Goal: Task Accomplishment & Management: Complete application form

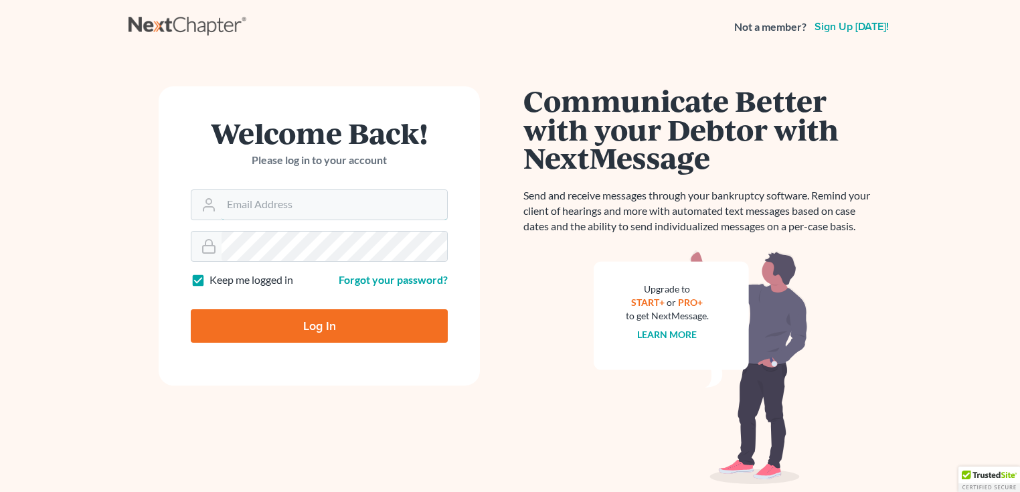
type input "[EMAIL_ADDRESS][DOMAIN_NAME]"
click at [333, 317] on input "Log In" at bounding box center [319, 325] width 257 height 33
type input "Thinking..."
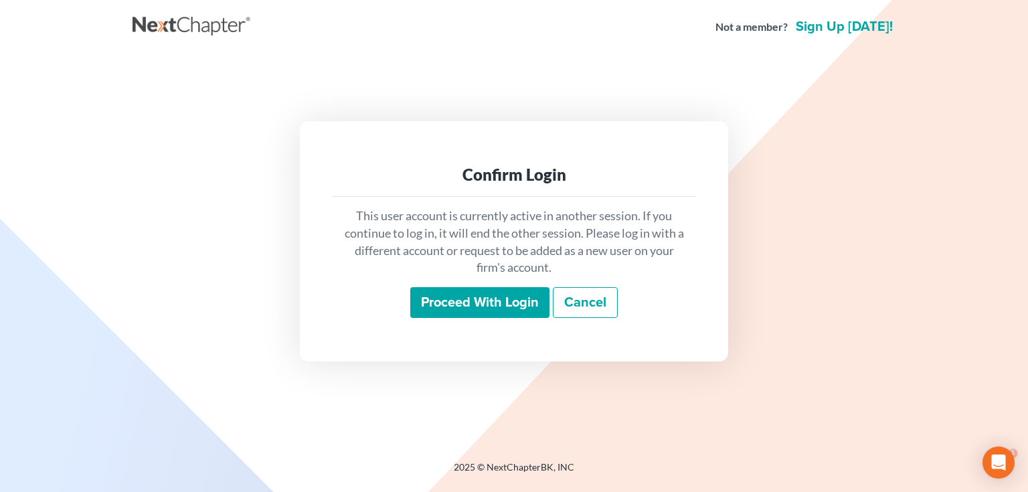
click at [475, 281] on div "This user account is currently active in another session. If you continue to lo…" at bounding box center [514, 263] width 364 height 132
click at [482, 308] on input "Proceed with login" at bounding box center [479, 302] width 139 height 31
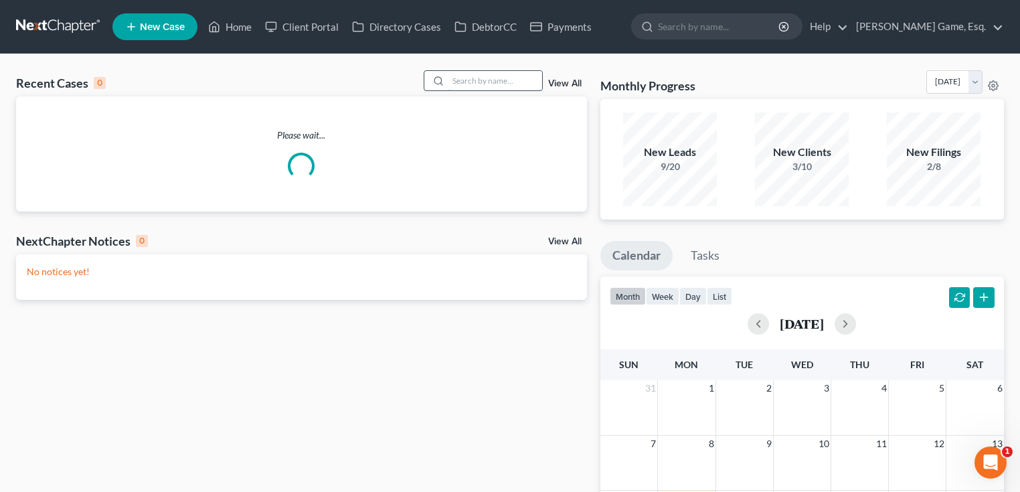
click at [459, 80] on input "search" at bounding box center [496, 80] width 94 height 19
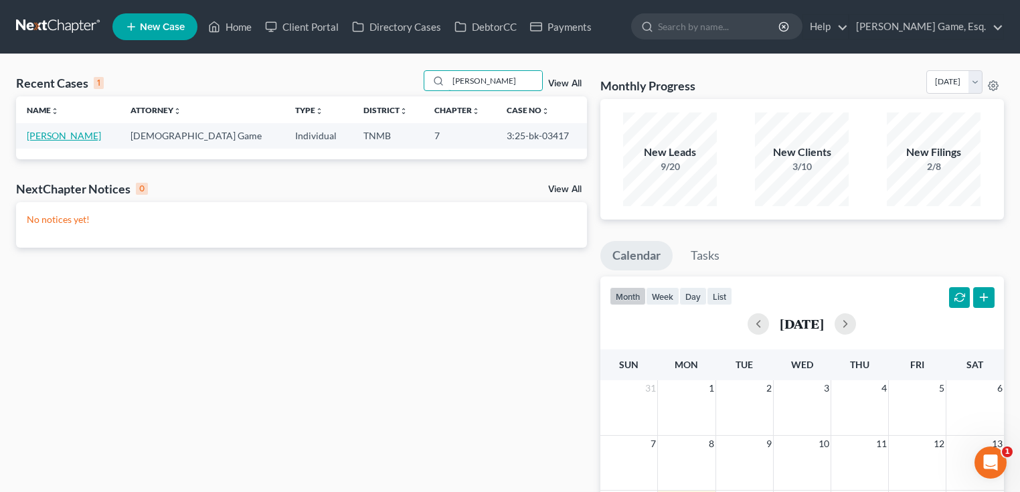
type input "[PERSON_NAME]"
click at [50, 132] on link "[PERSON_NAME]" at bounding box center [64, 135] width 74 height 11
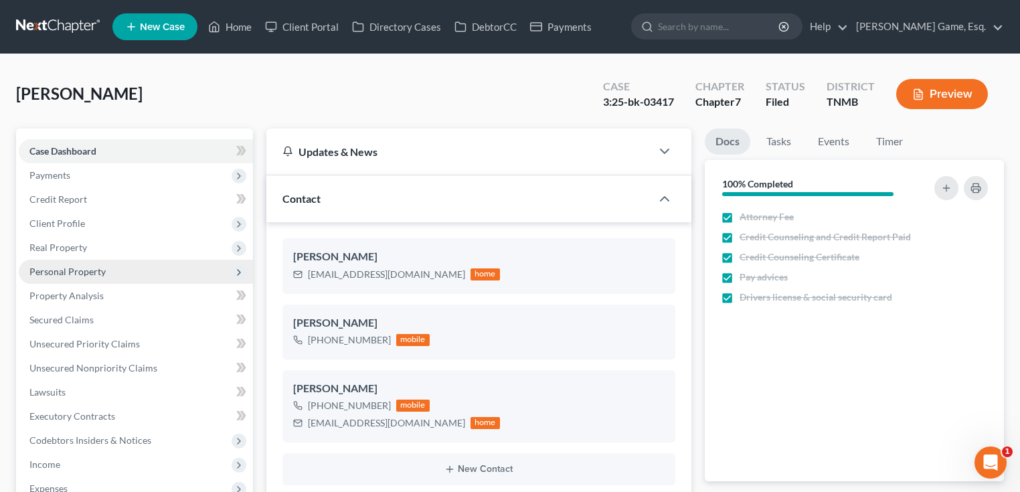
click at [88, 271] on span "Personal Property" at bounding box center [67, 271] width 76 height 11
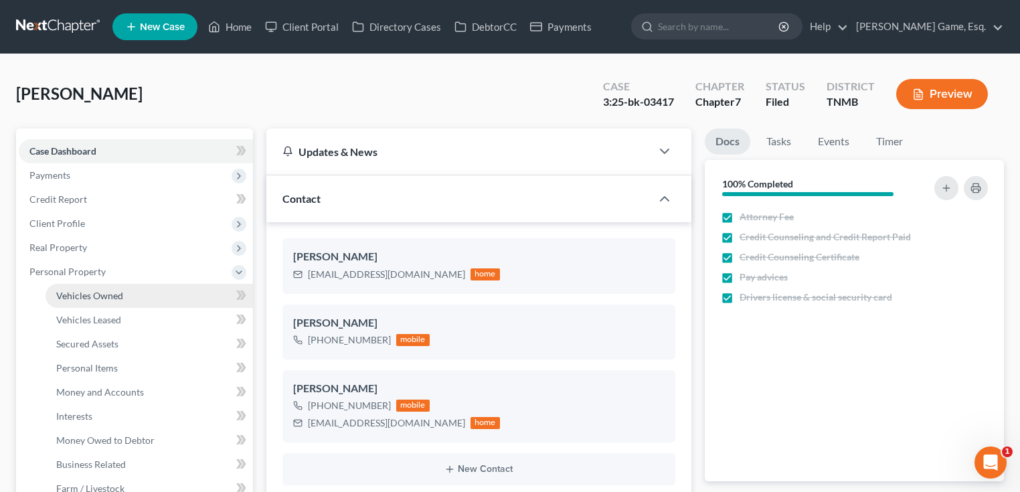
click at [101, 293] on span "Vehicles Owned" at bounding box center [89, 295] width 67 height 11
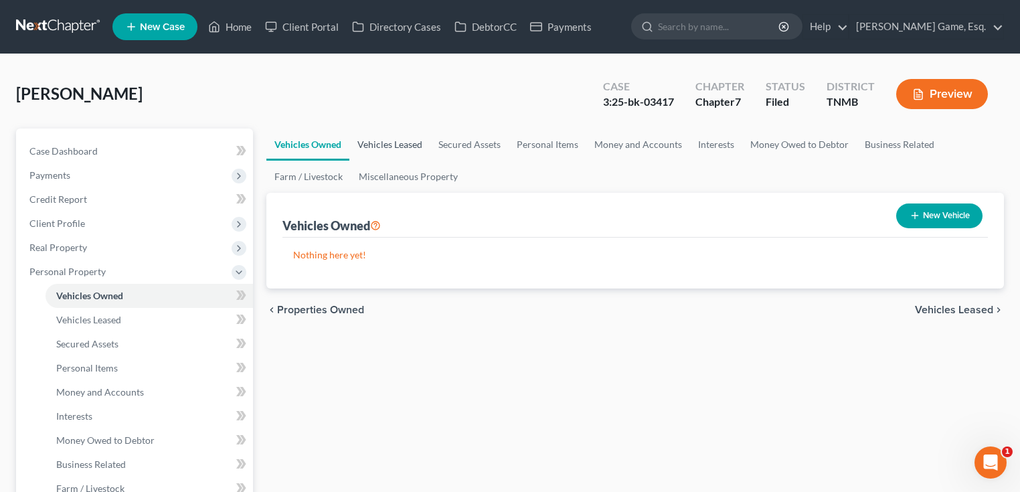
click at [370, 150] on link "Vehicles Leased" at bounding box center [389, 145] width 81 height 32
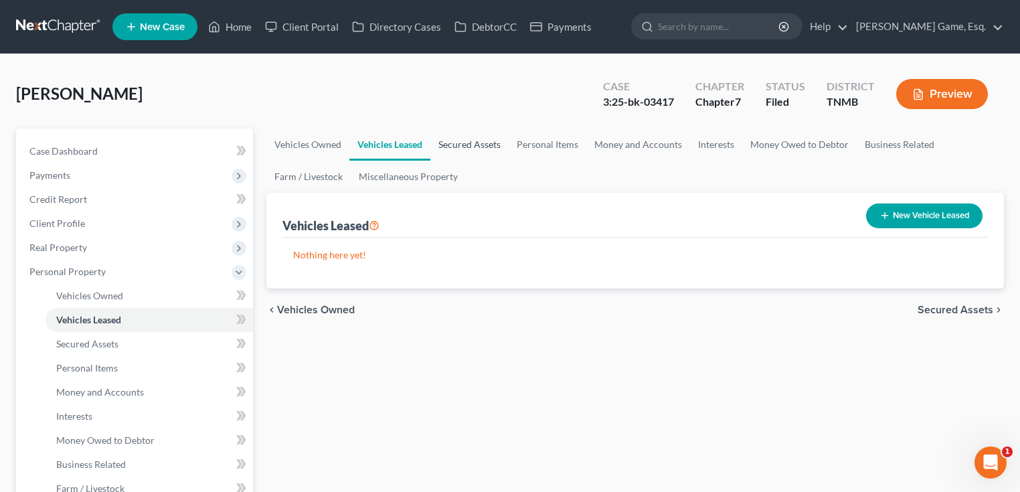
click at [481, 147] on link "Secured Assets" at bounding box center [469, 145] width 78 height 32
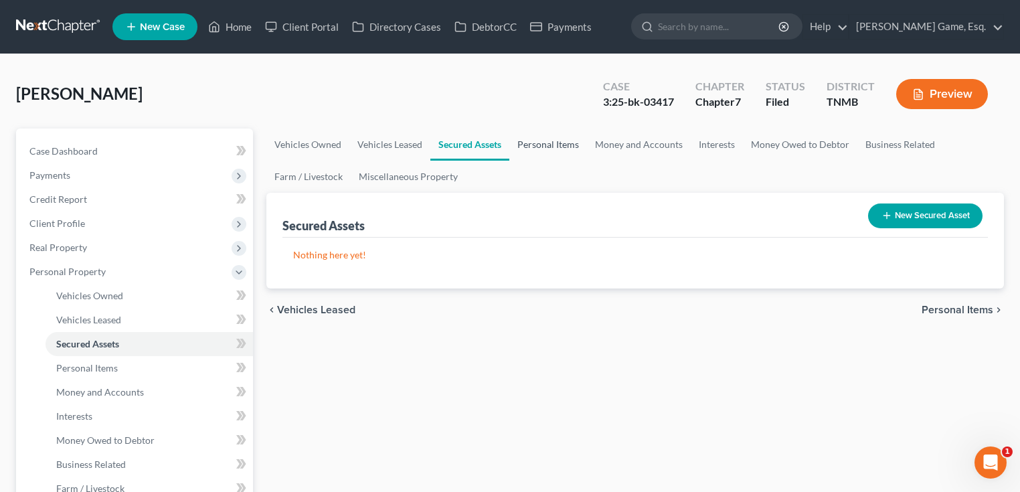
click at [542, 141] on link "Personal Items" at bounding box center [548, 145] width 78 height 32
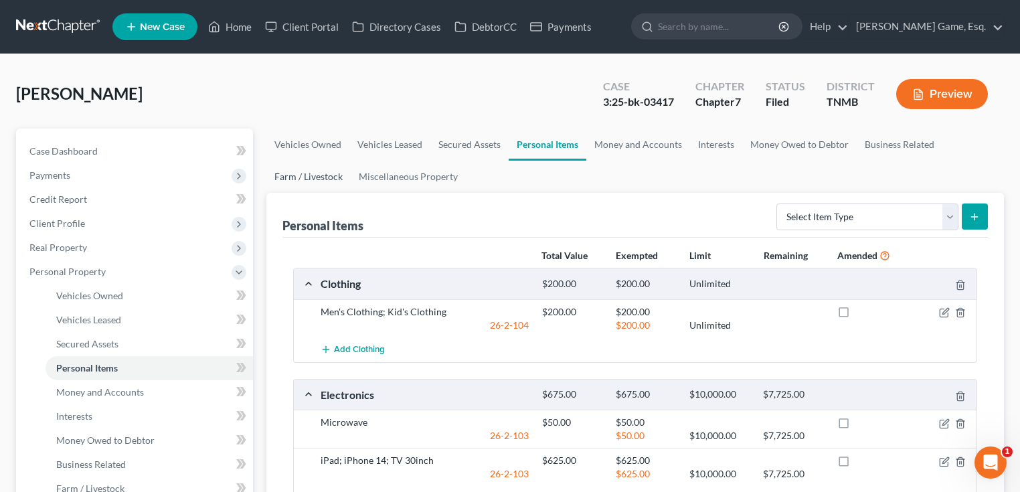
click at [318, 171] on link "Farm / Livestock" at bounding box center [308, 177] width 84 height 32
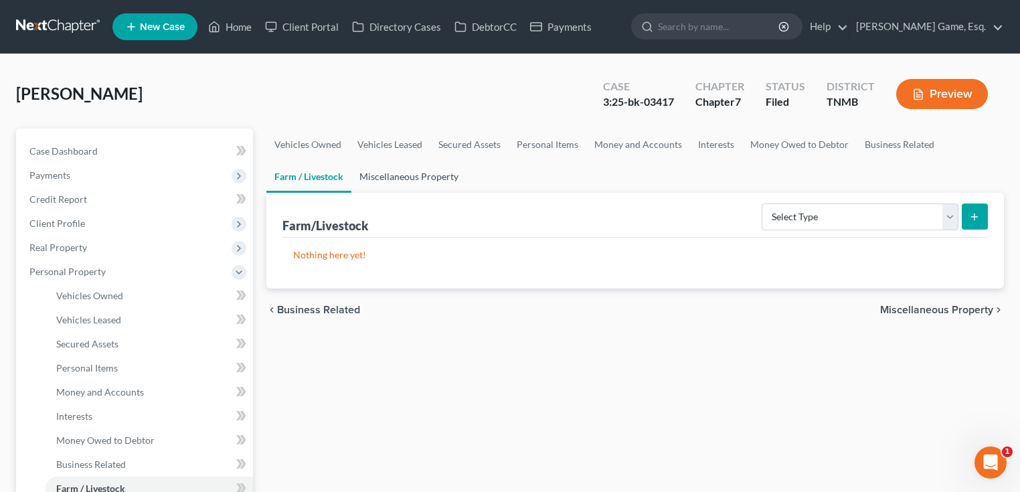
click at [420, 175] on link "Miscellaneous Property" at bounding box center [408, 177] width 115 height 32
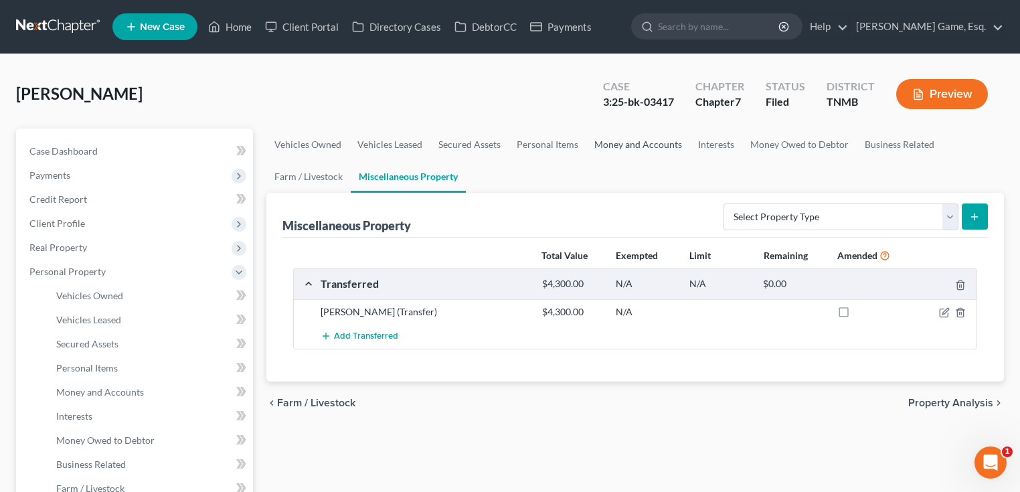
click at [613, 147] on link "Money and Accounts" at bounding box center [638, 145] width 104 height 32
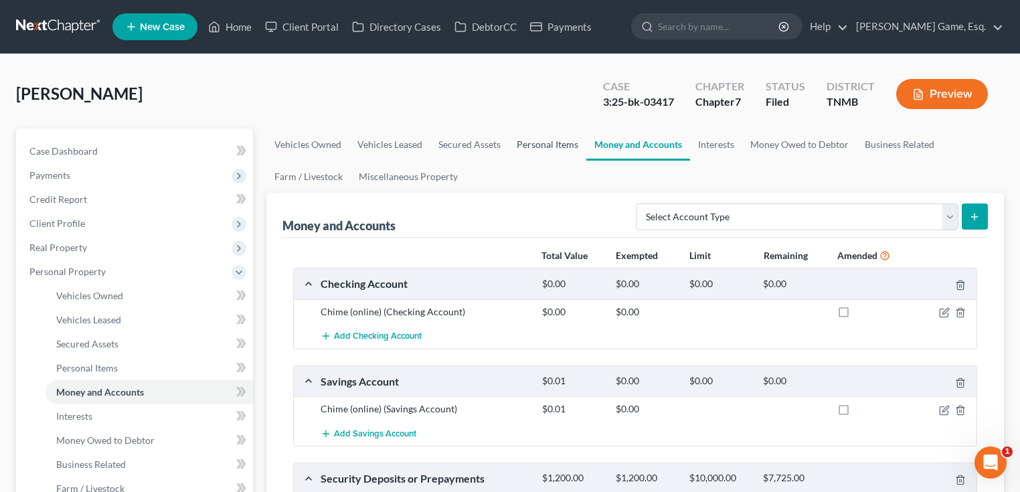
click at [536, 143] on link "Personal Items" at bounding box center [548, 145] width 78 height 32
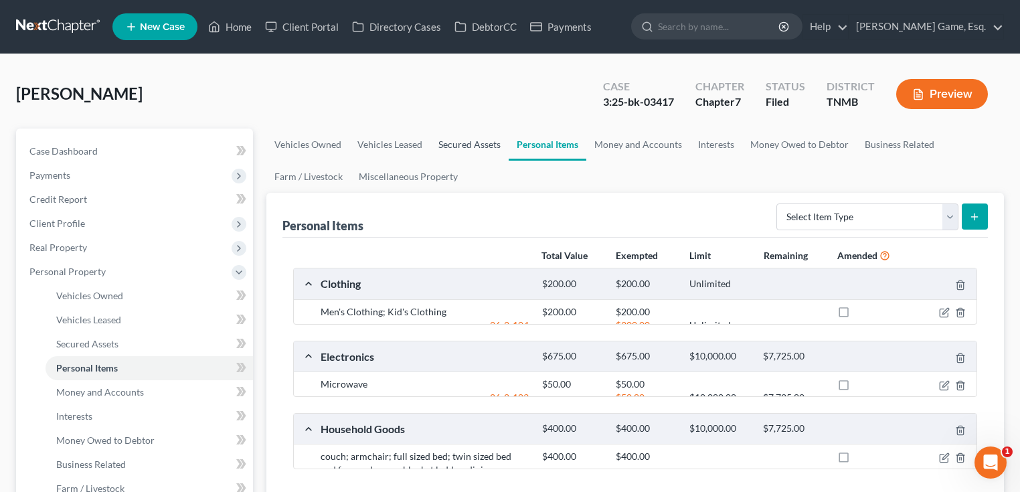
click at [475, 139] on link "Secured Assets" at bounding box center [469, 145] width 78 height 32
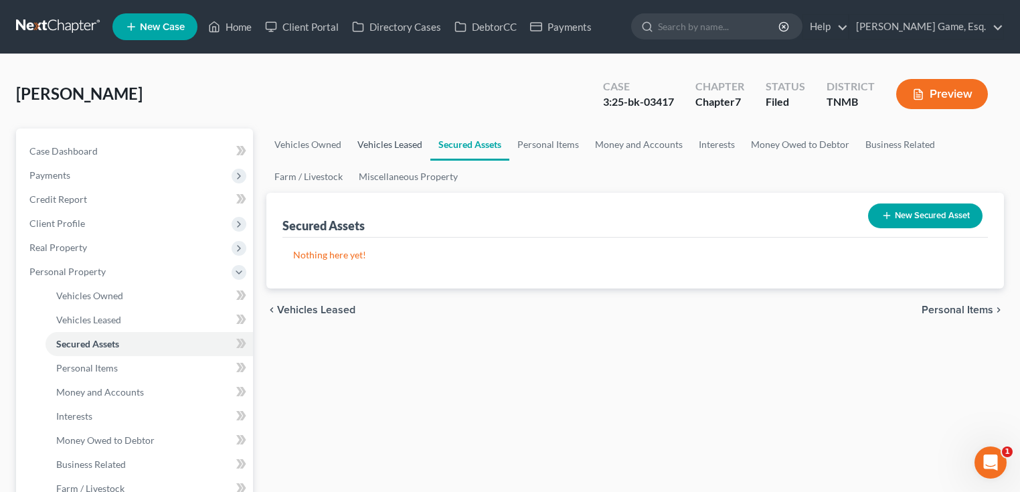
click at [402, 139] on link "Vehicles Leased" at bounding box center [389, 145] width 81 height 32
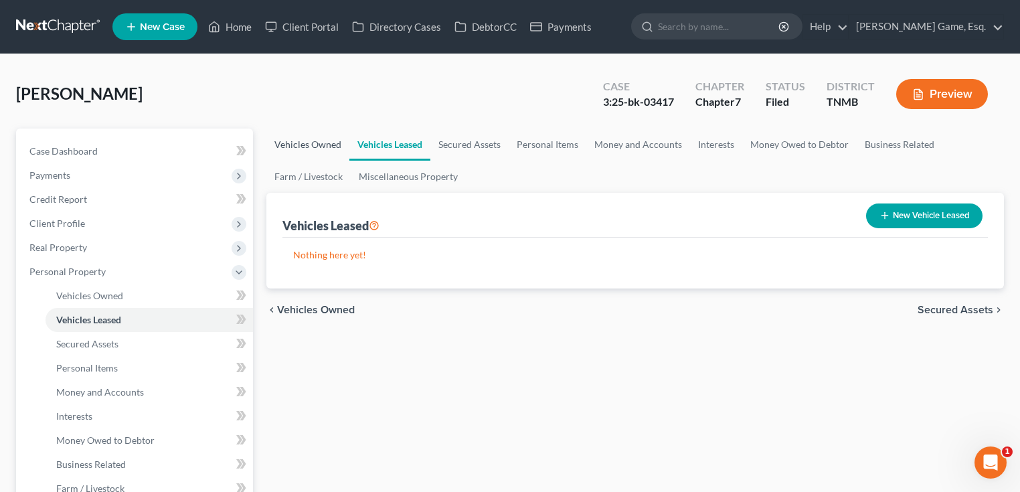
click at [298, 140] on link "Vehicles Owned" at bounding box center [307, 145] width 83 height 32
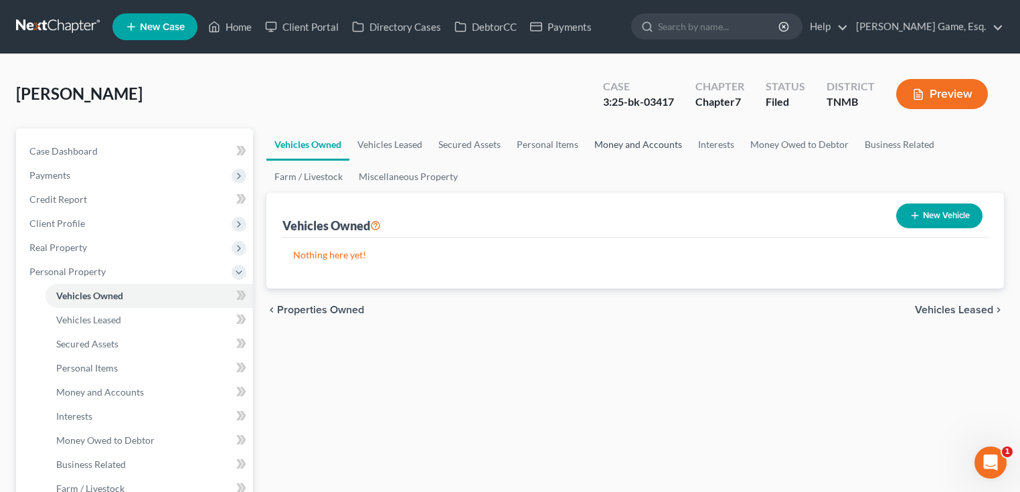
click at [633, 141] on link "Money and Accounts" at bounding box center [638, 145] width 104 height 32
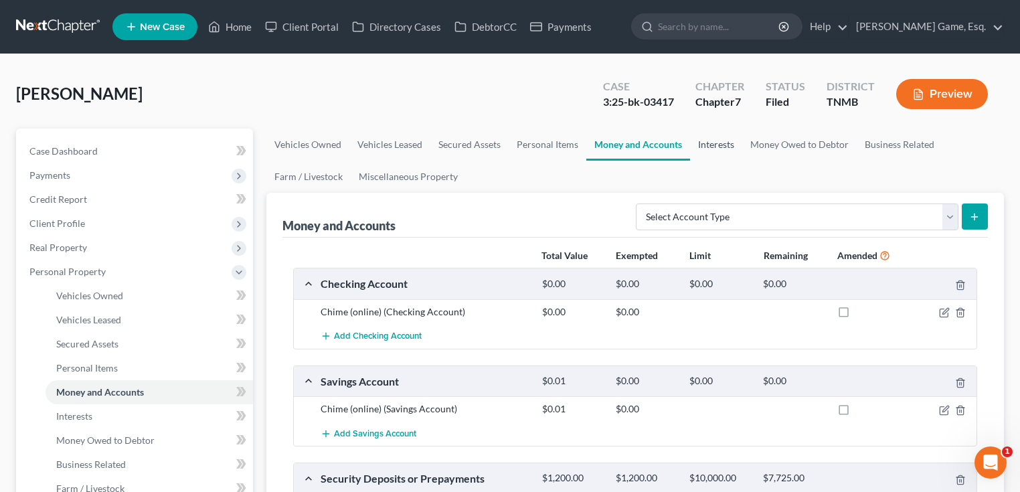
click at [711, 143] on link "Interests" at bounding box center [716, 145] width 52 height 32
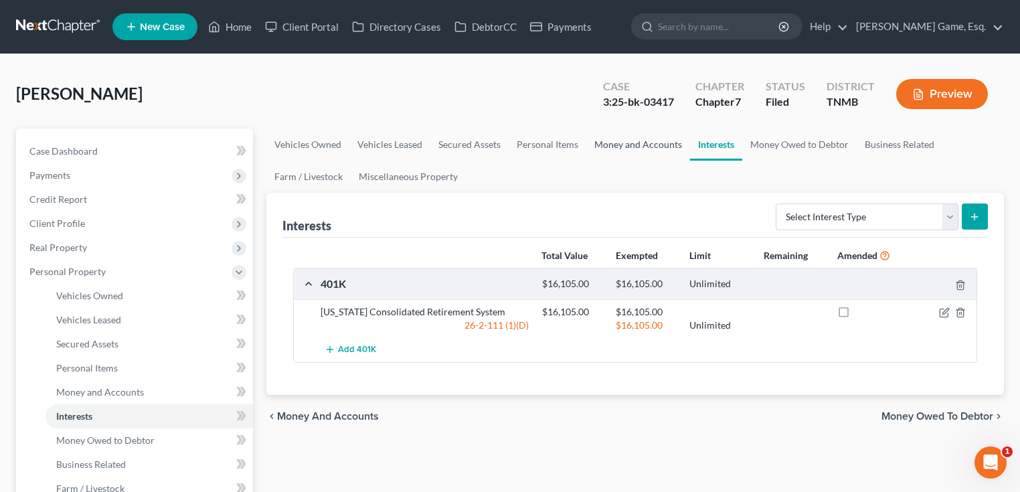
click at [663, 145] on link "Money and Accounts" at bounding box center [638, 145] width 104 height 32
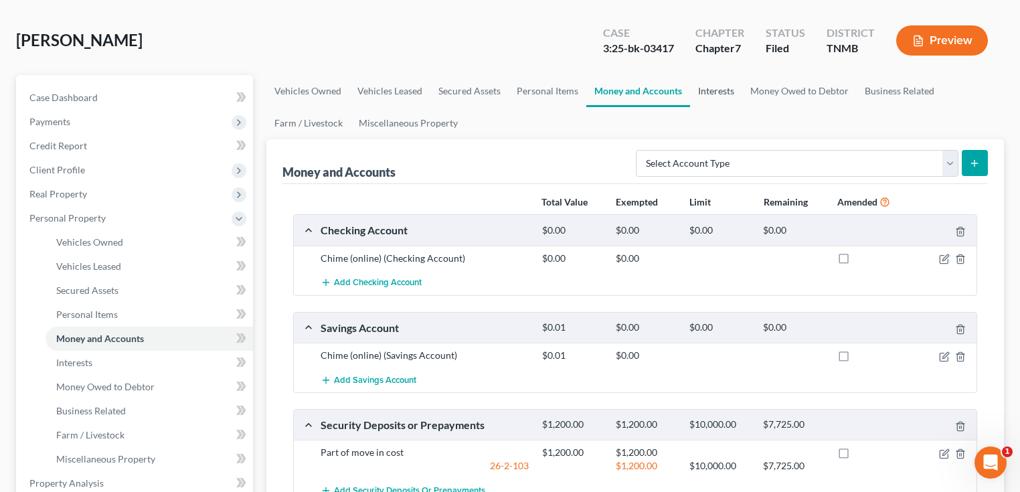
click at [713, 102] on link "Interests" at bounding box center [716, 91] width 52 height 32
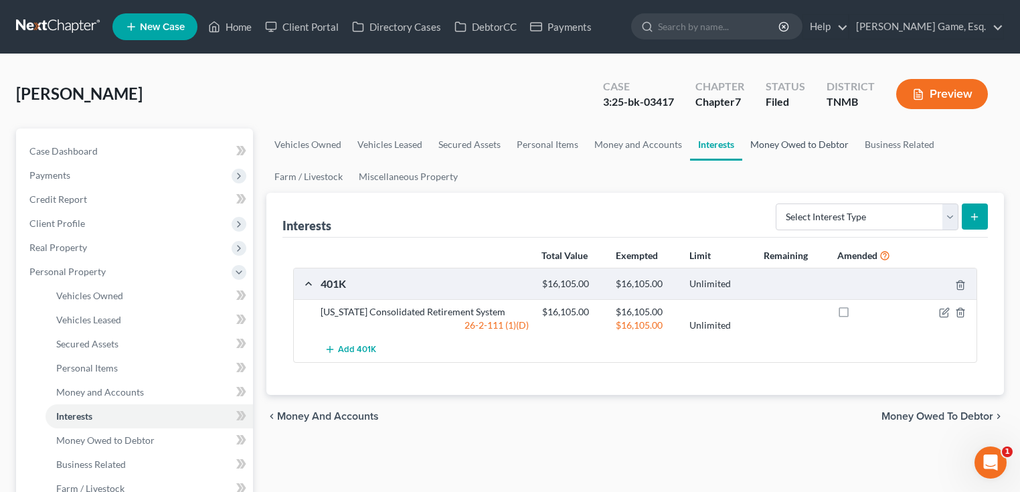
click at [803, 148] on link "Money Owed to Debtor" at bounding box center [799, 145] width 114 height 32
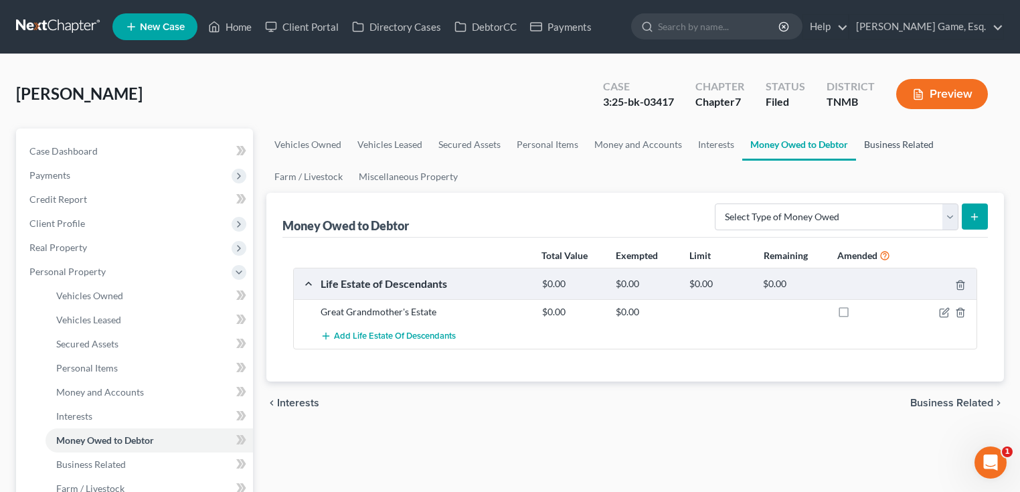
click at [897, 151] on link "Business Related" at bounding box center [899, 145] width 86 height 32
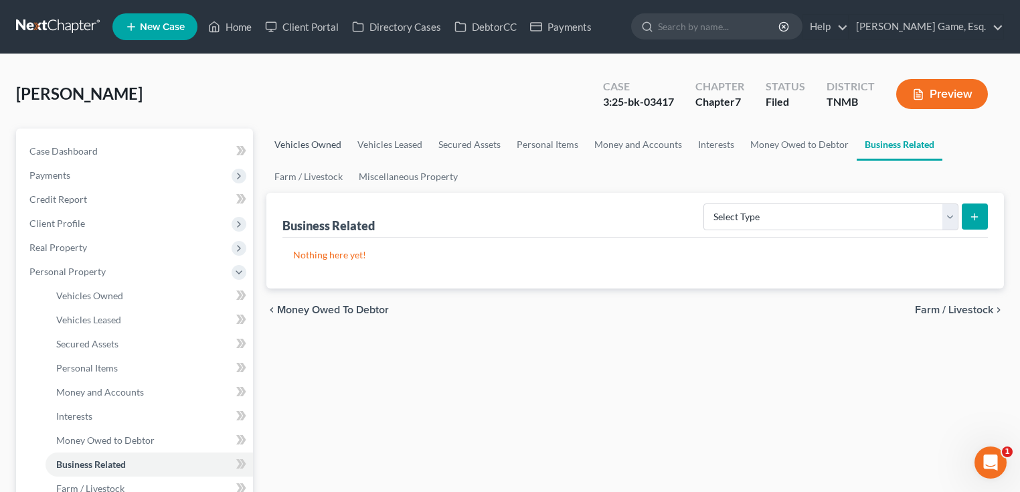
click at [324, 142] on link "Vehicles Owned" at bounding box center [307, 145] width 83 height 32
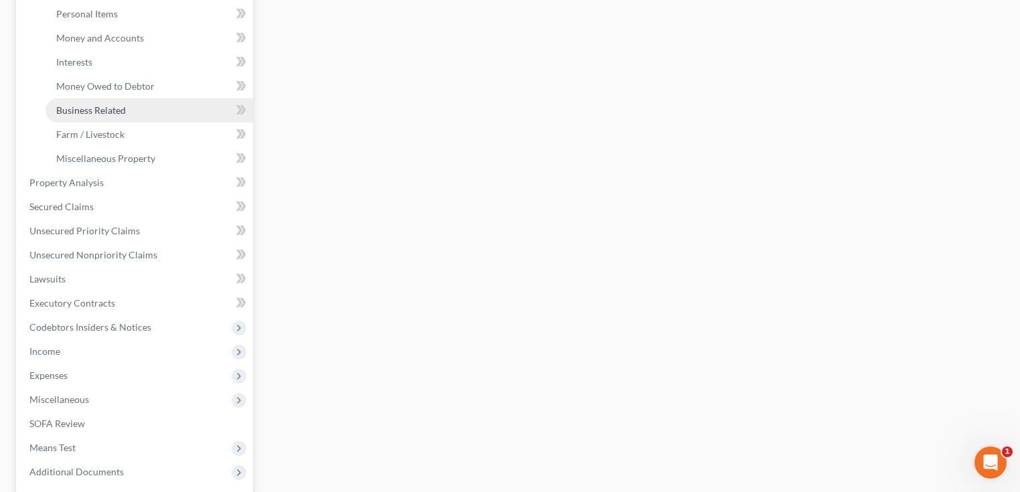
scroll to position [375, 0]
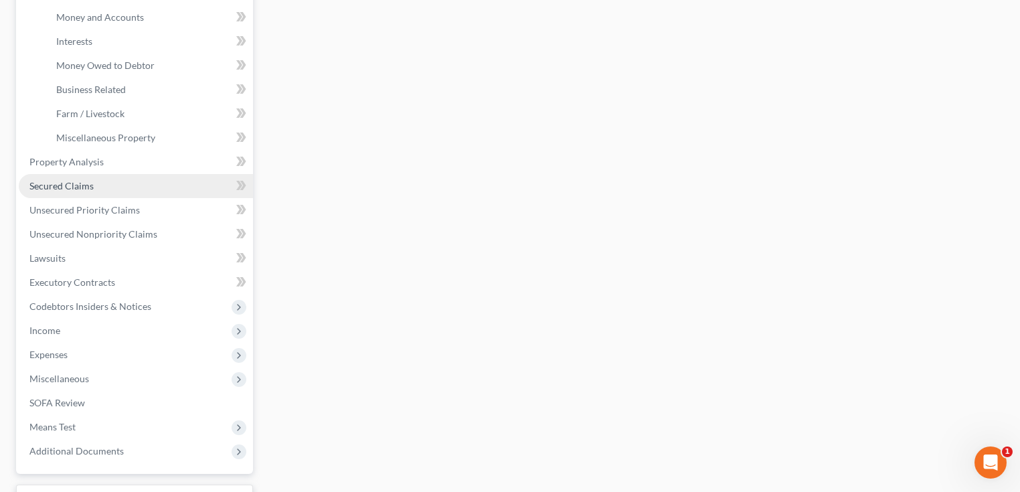
click at [104, 188] on link "Secured Claims" at bounding box center [136, 186] width 234 height 24
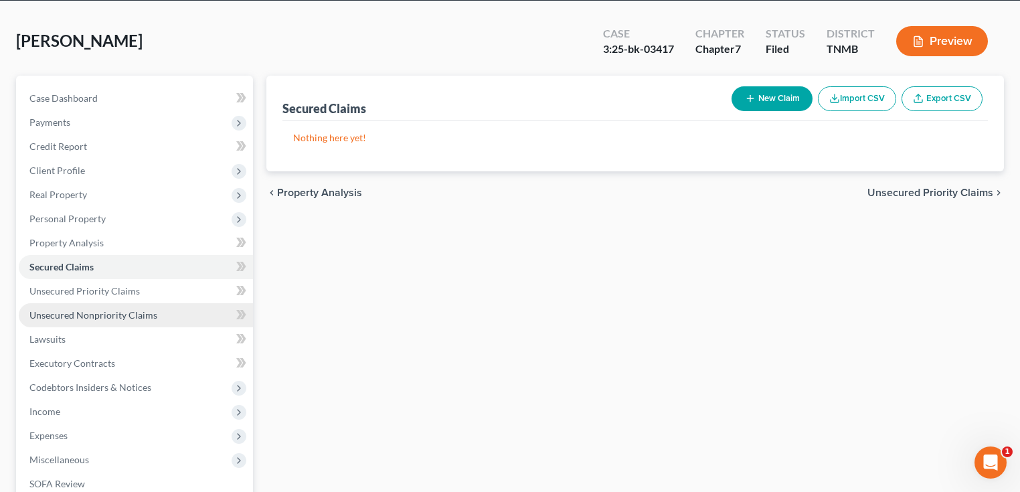
scroll to position [54, 0]
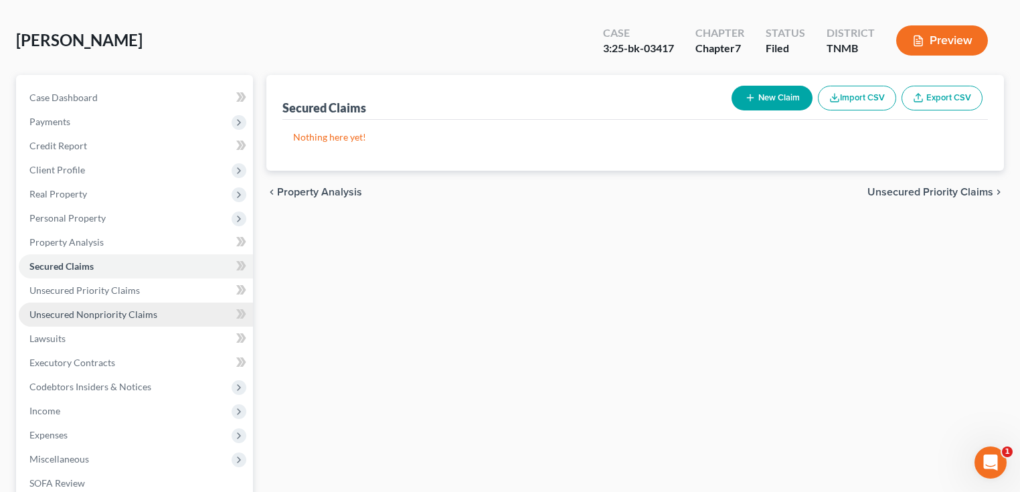
click at [89, 309] on span "Unsecured Nonpriority Claims" at bounding box center [93, 314] width 128 height 11
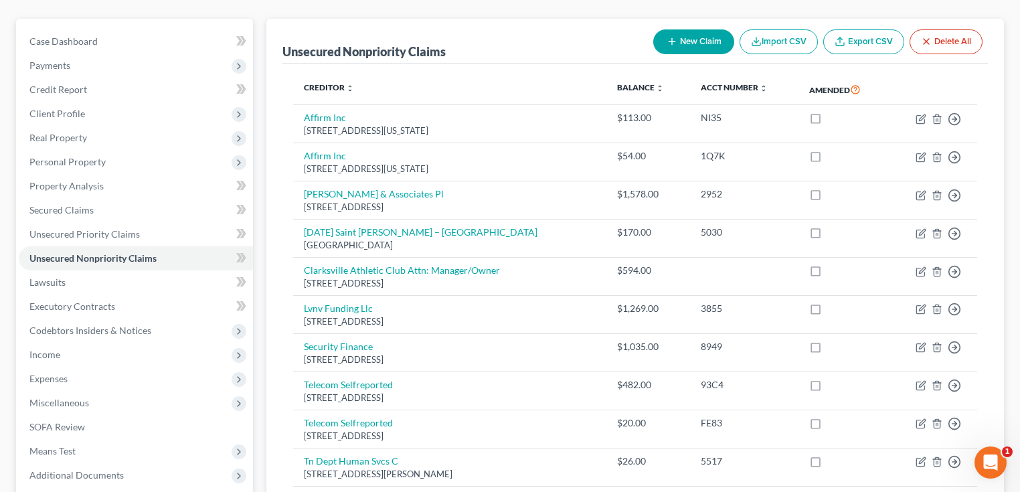
scroll to position [107, 0]
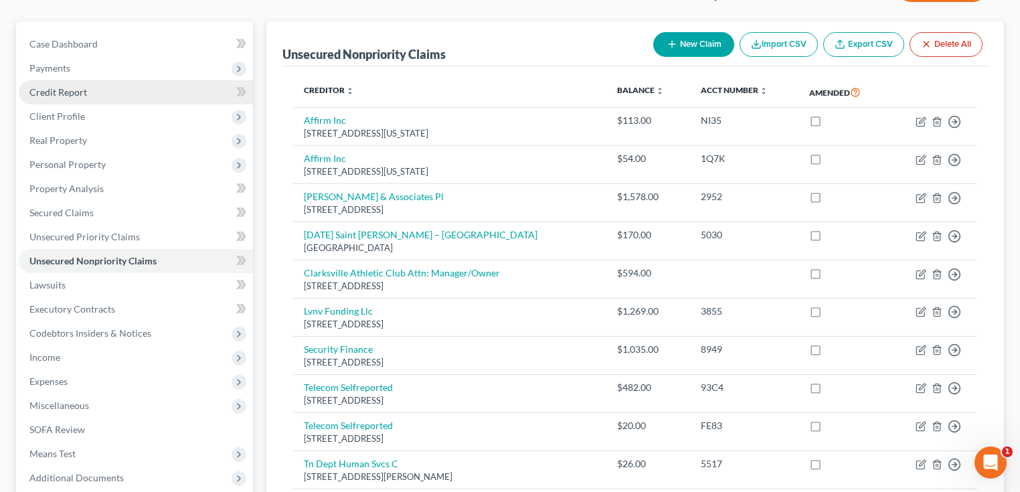
click at [94, 97] on link "Credit Report" at bounding box center [136, 92] width 234 height 24
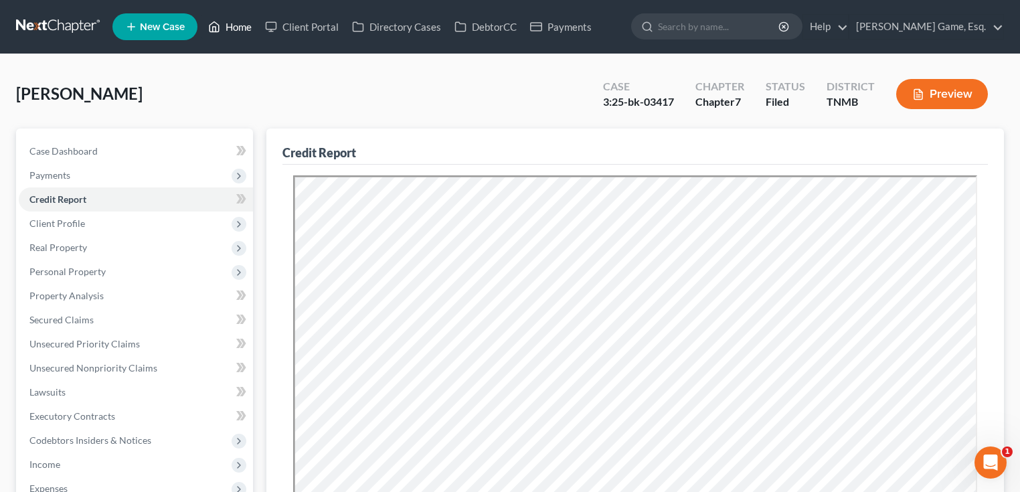
click at [246, 32] on link "Home" at bounding box center [230, 27] width 57 height 24
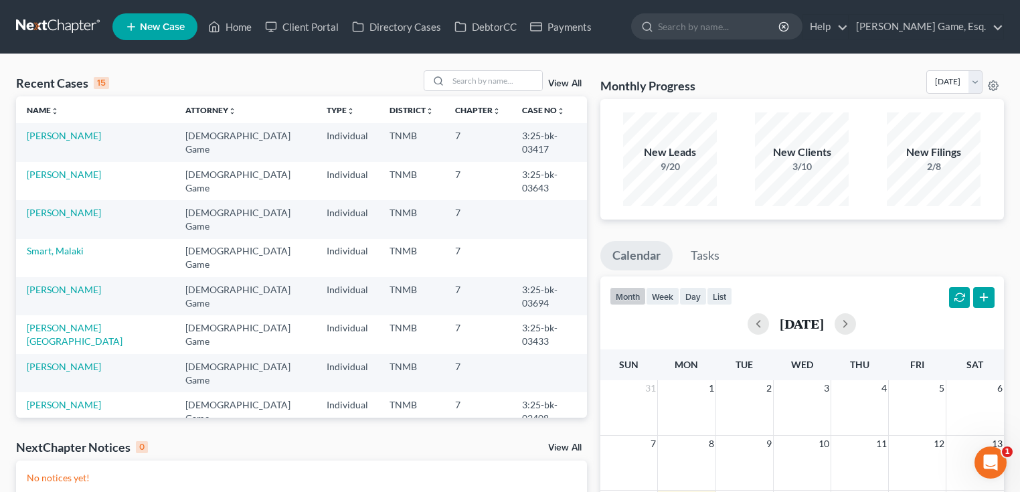
click at [81, 476] on link "Kirwin, Analeigh" at bounding box center [75, 488] width 96 height 25
